Goal: Information Seeking & Learning: Learn about a topic

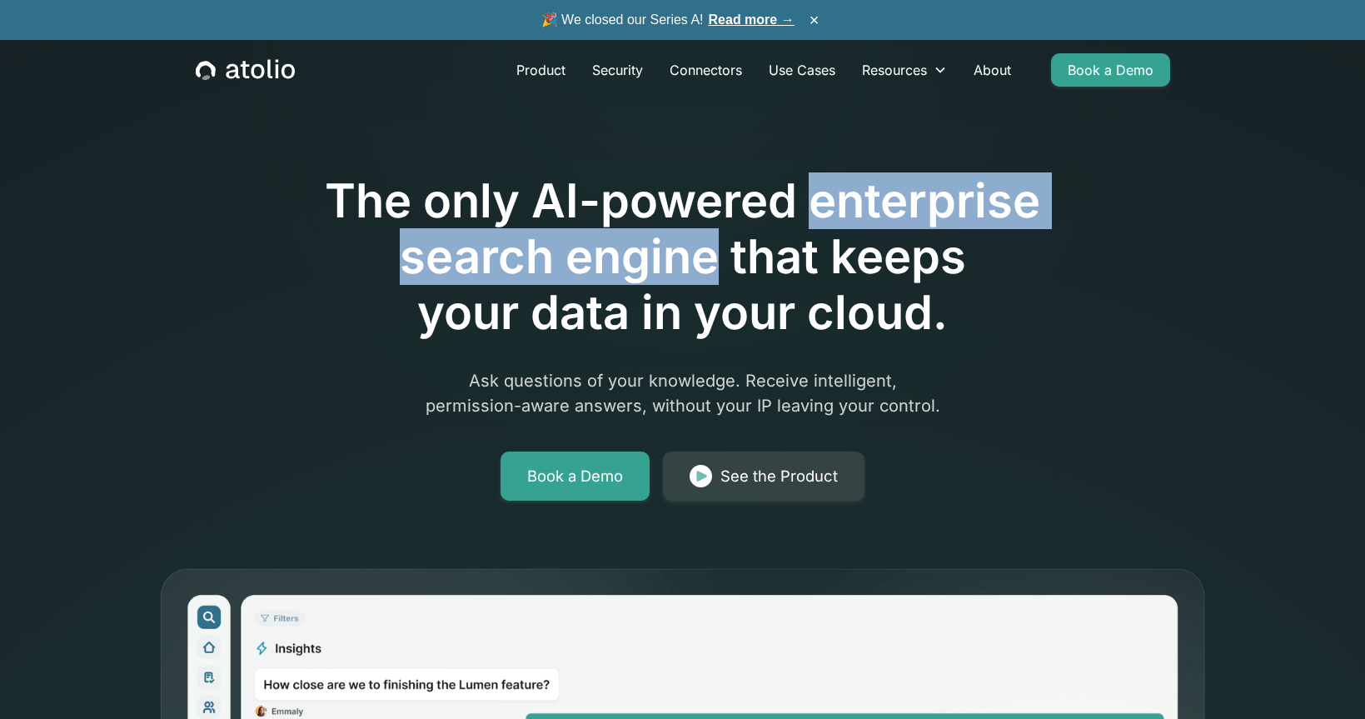
drag, startPoint x: 813, startPoint y: 204, endPoint x: 719, endPoint y: 261, distance: 109.8
click at [719, 261] on h1 "The only AI-powered enterprise search engine that keeps your data in your cloud." at bounding box center [682, 257] width 853 height 168
copy h1 "enterprise search engine"
click at [750, 14] on link "Read more →" at bounding box center [752, 19] width 86 height 14
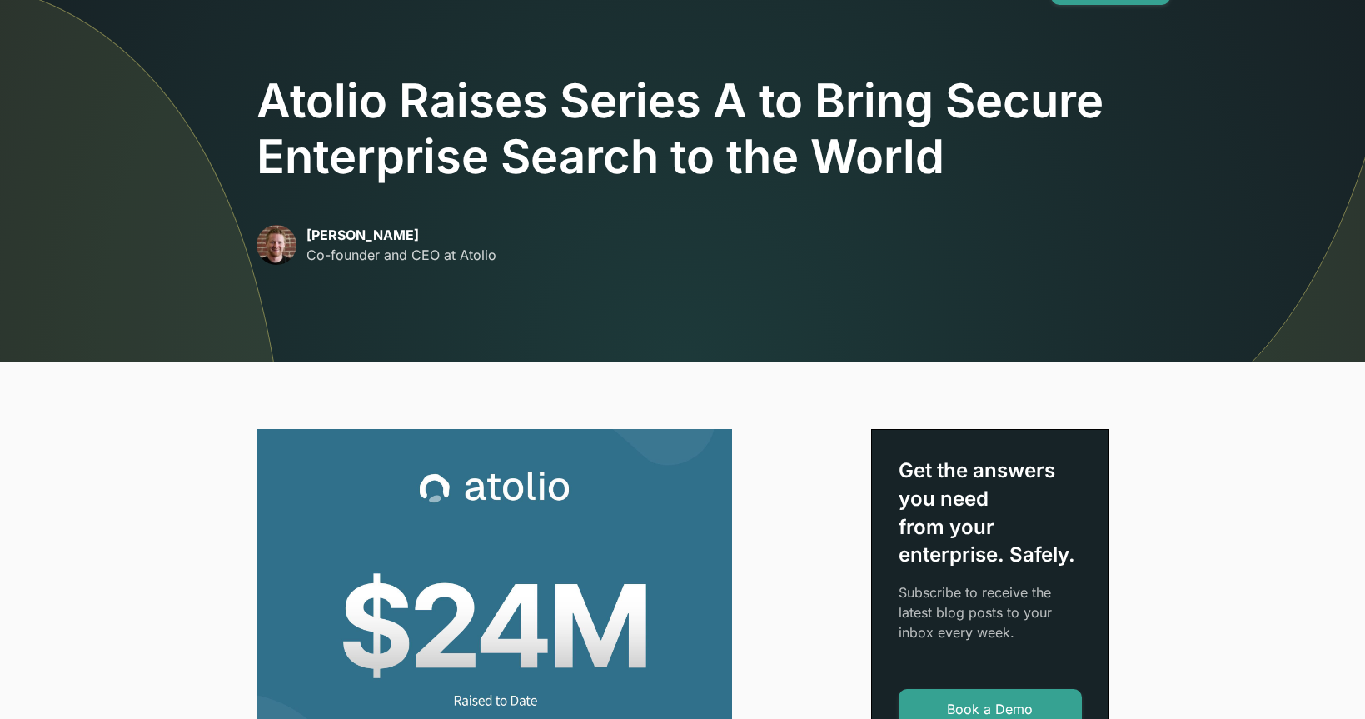
scroll to position [83, 0]
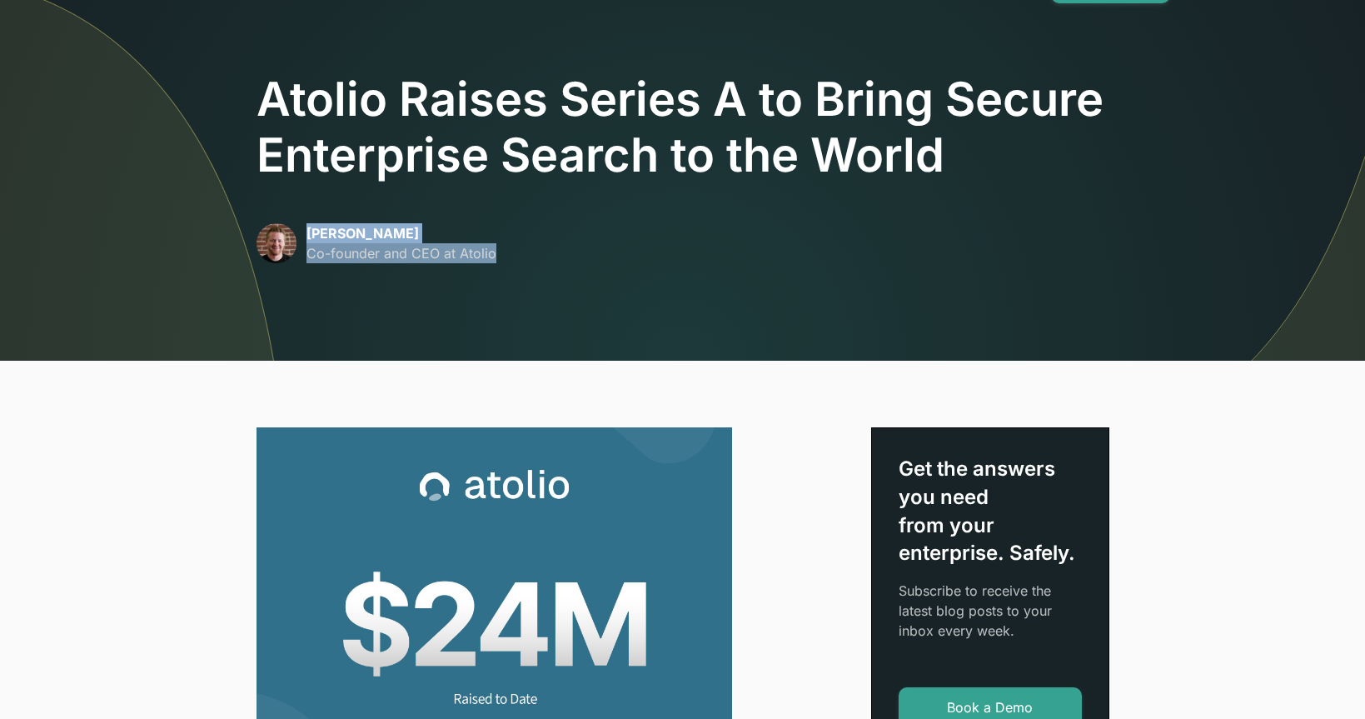
drag, startPoint x: 495, startPoint y: 249, endPoint x: 308, endPoint y: 236, distance: 187.8
click at [308, 236] on div "David Lanstein Co-founder and CEO at Atolio" at bounding box center [682, 243] width 853 height 40
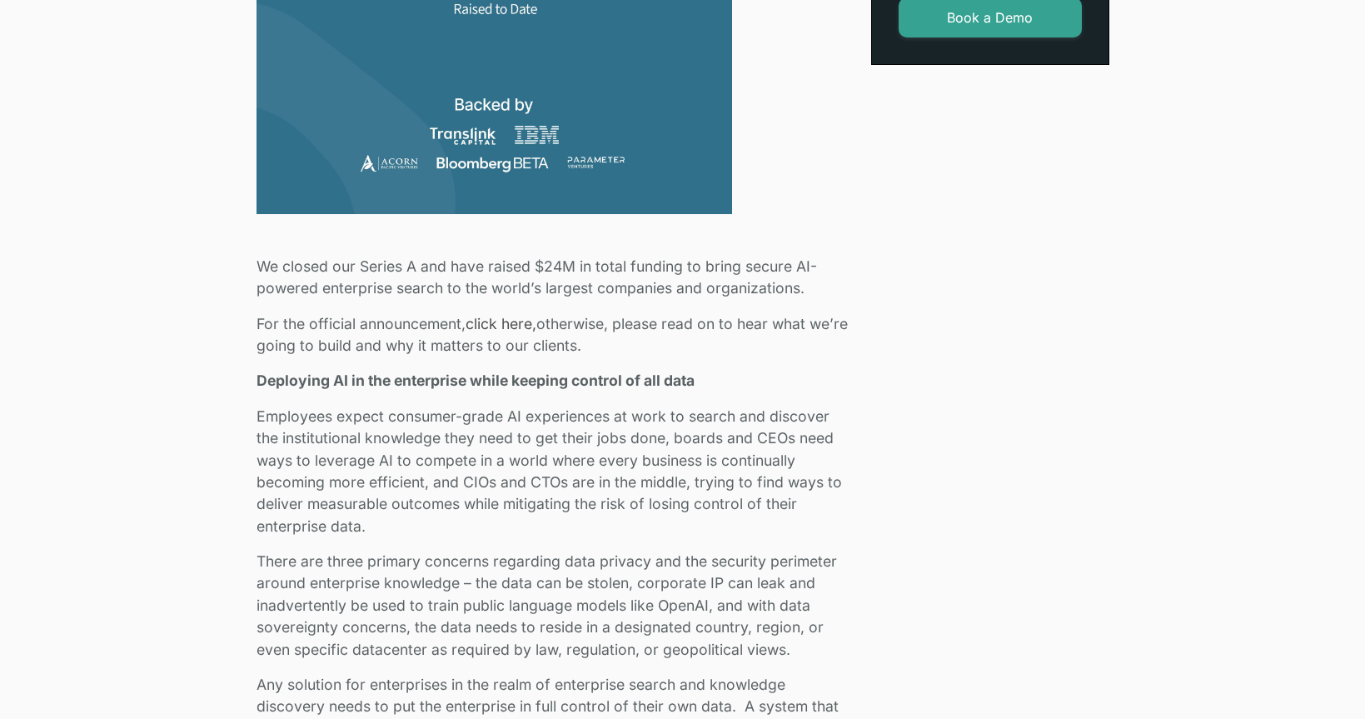
scroll to position [749, 0]
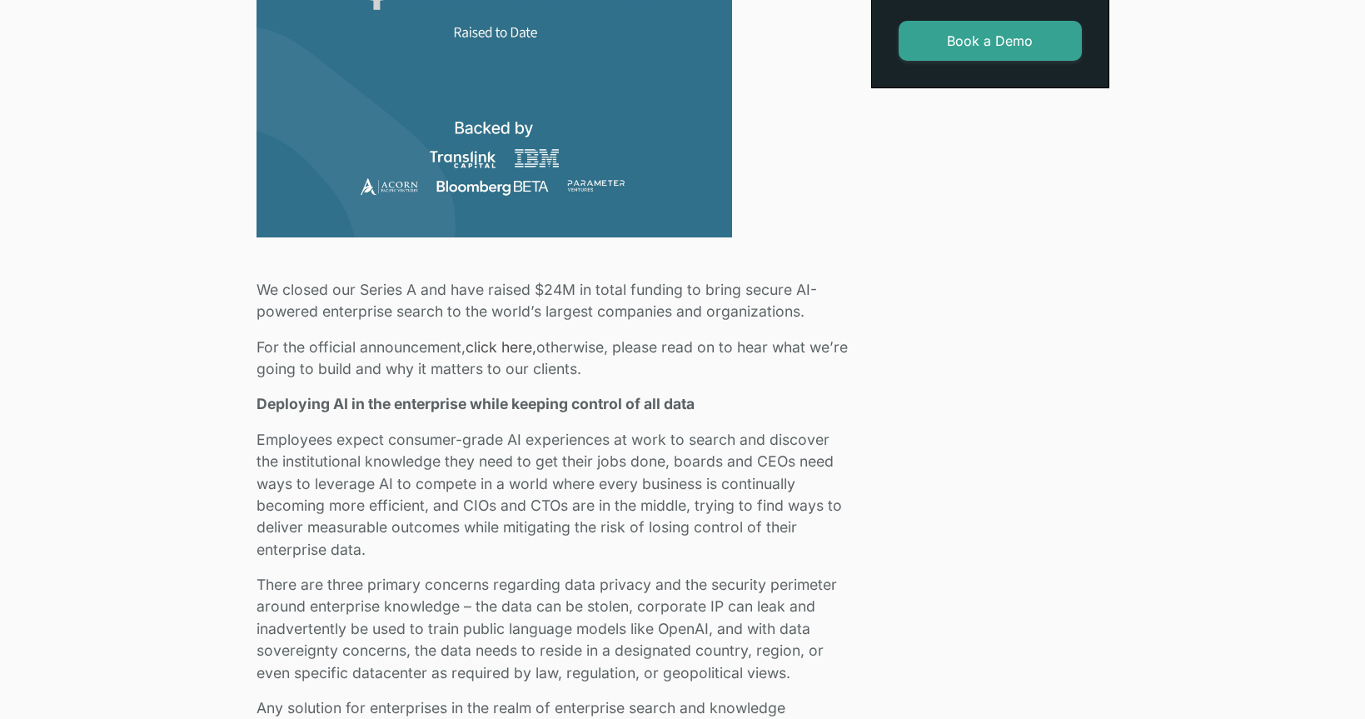
drag, startPoint x: 256, startPoint y: 283, endPoint x: 642, endPoint y: 373, distance: 395.8
copy div "We closed our Series A and have raised $24M in total funding to bring secure AI…"
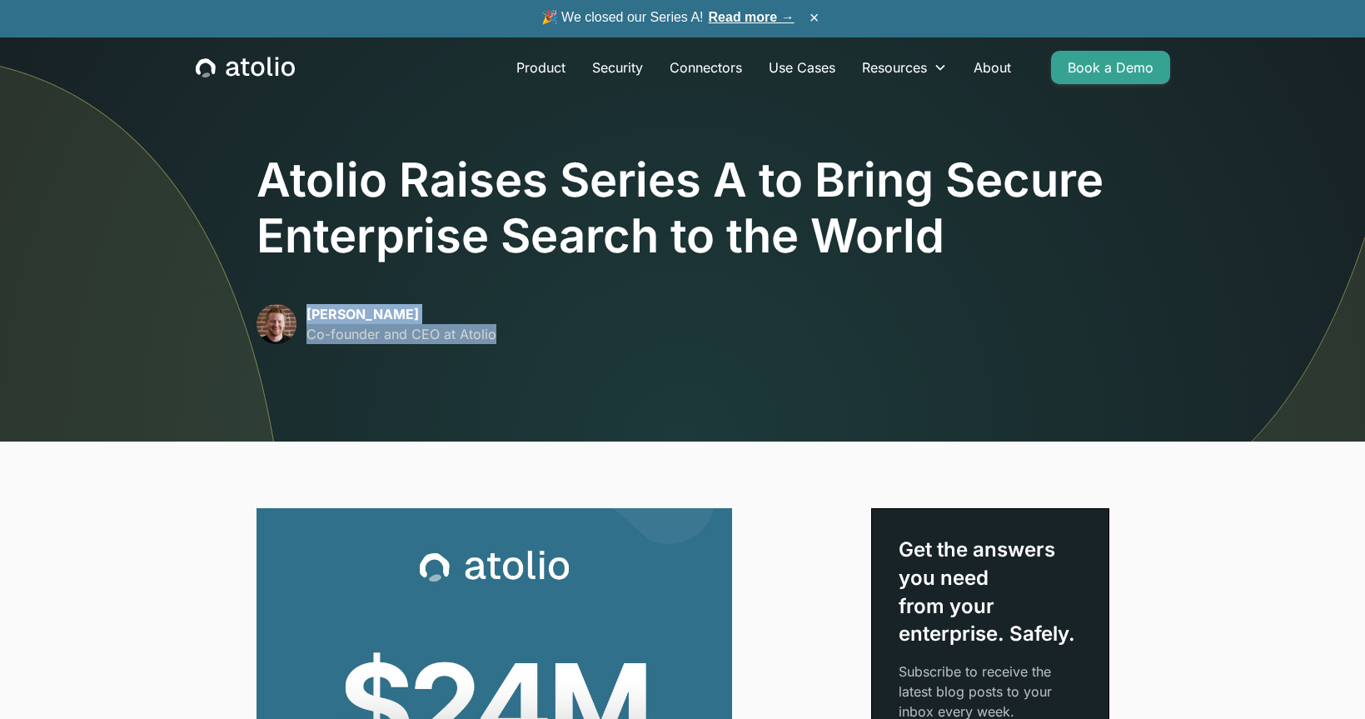
scroll to position [0, 0]
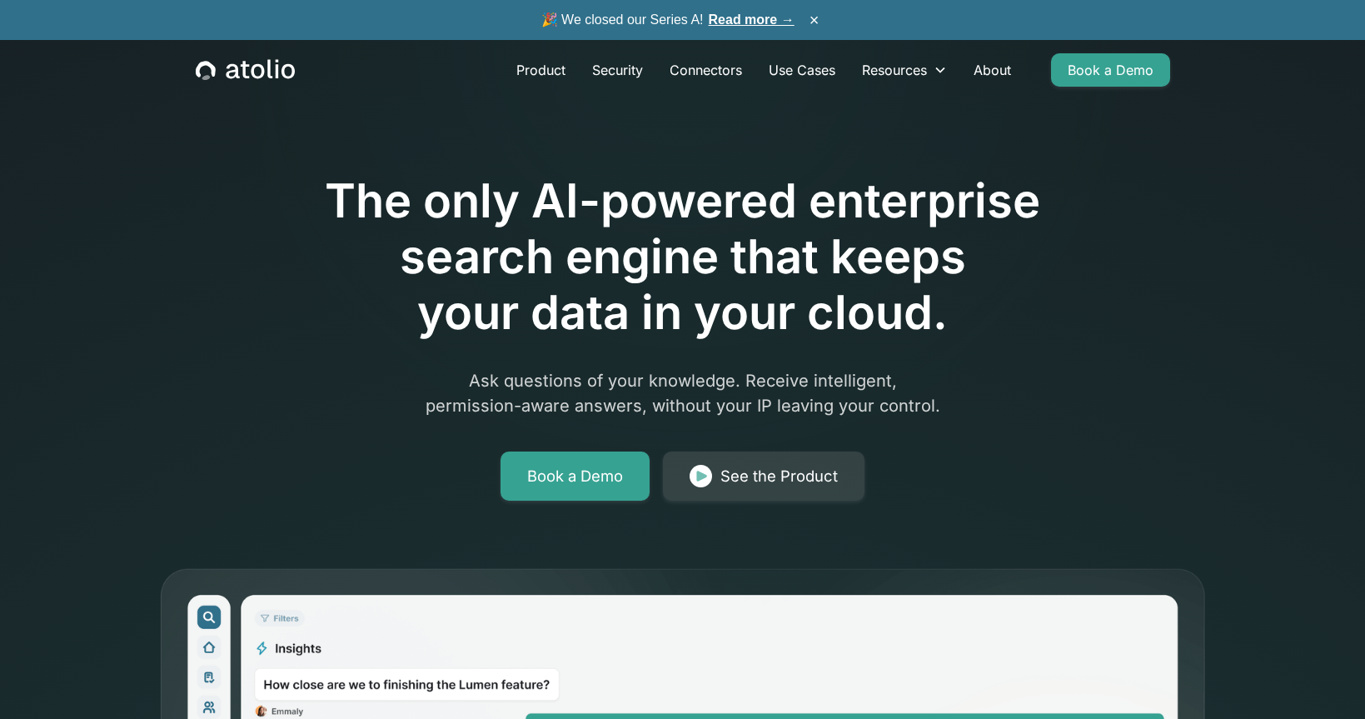
click at [271, 73] on icon "home" at bounding box center [245, 70] width 99 height 22
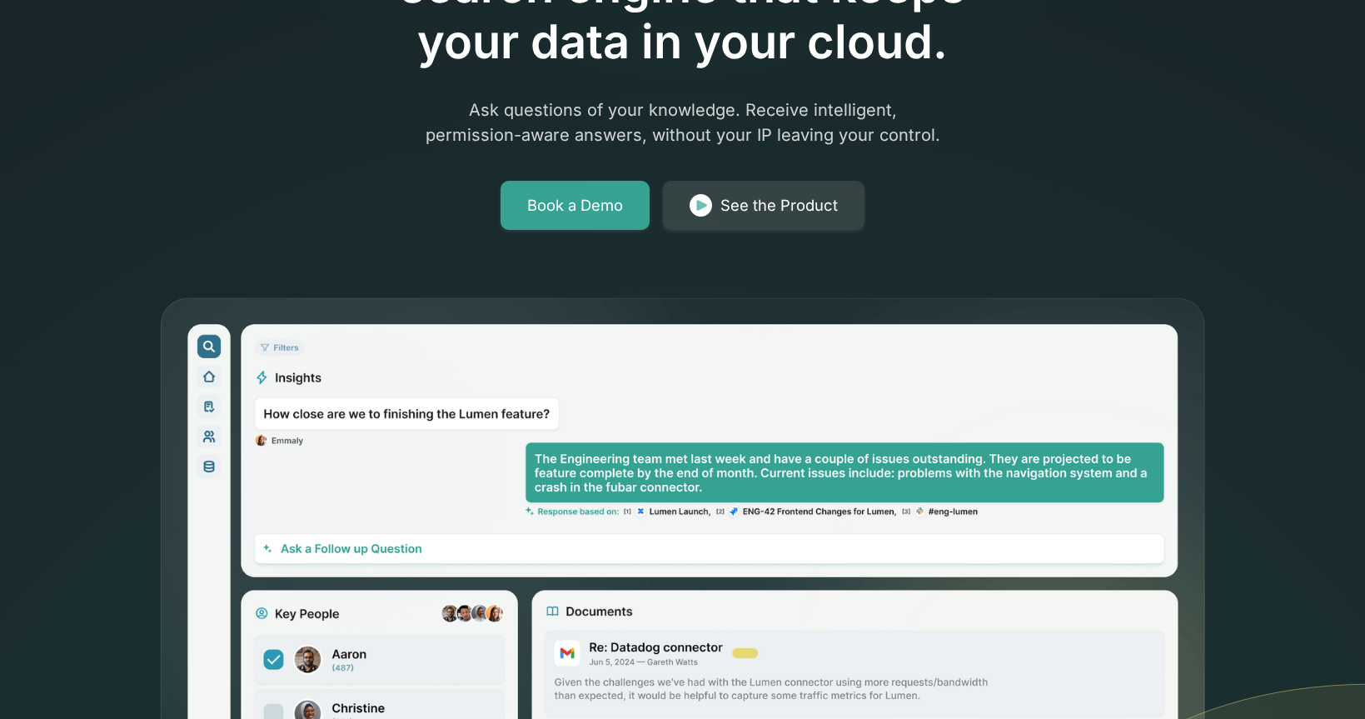
scroll to position [333, 0]
